Goal: Information Seeking & Learning: Check status

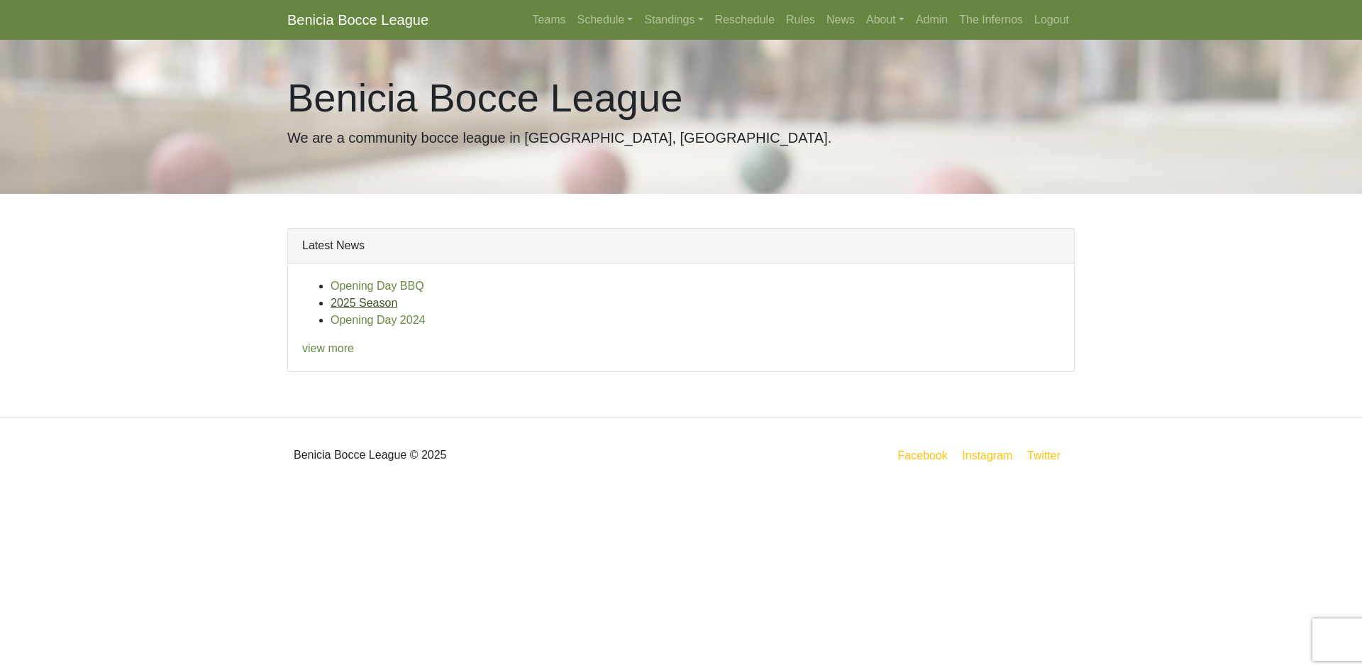
click at [348, 304] on link "2025 Season" at bounding box center [364, 303] width 67 height 12
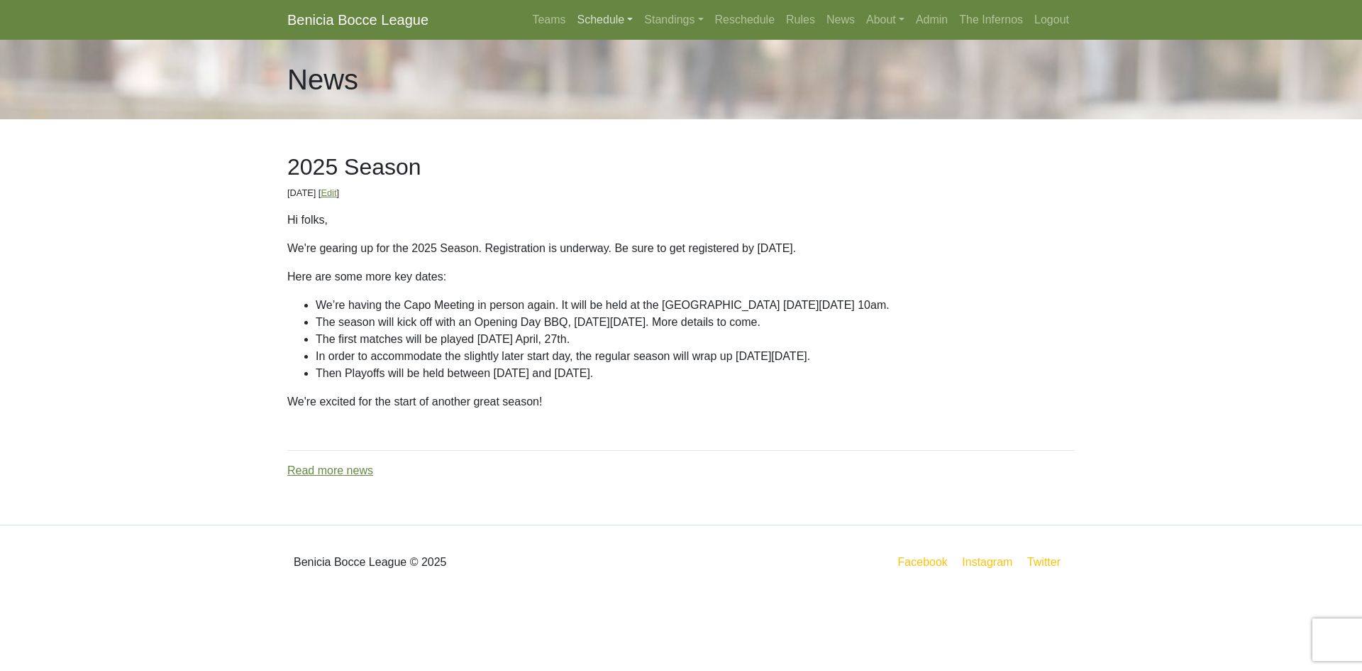
click at [604, 23] on link "Schedule" at bounding box center [605, 20] width 67 height 28
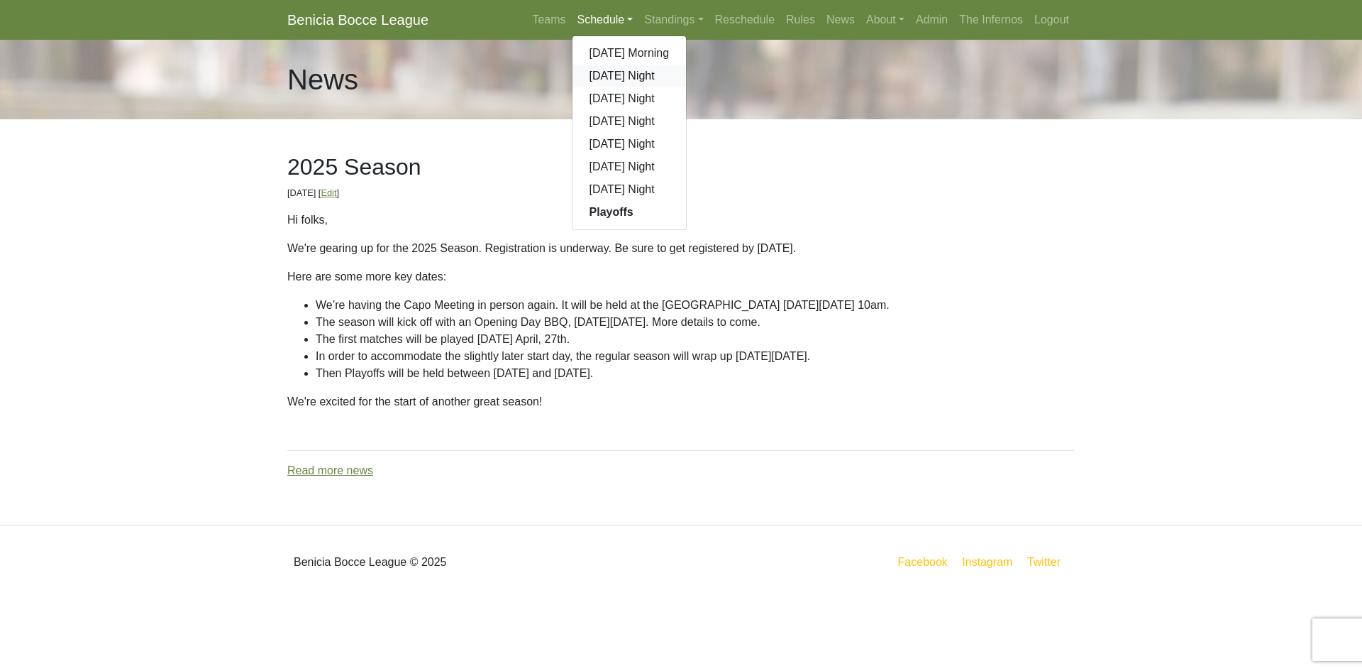
click at [607, 72] on link "[DATE] Night" at bounding box center [630, 76] width 114 height 23
